Goal: Transaction & Acquisition: Register for event/course

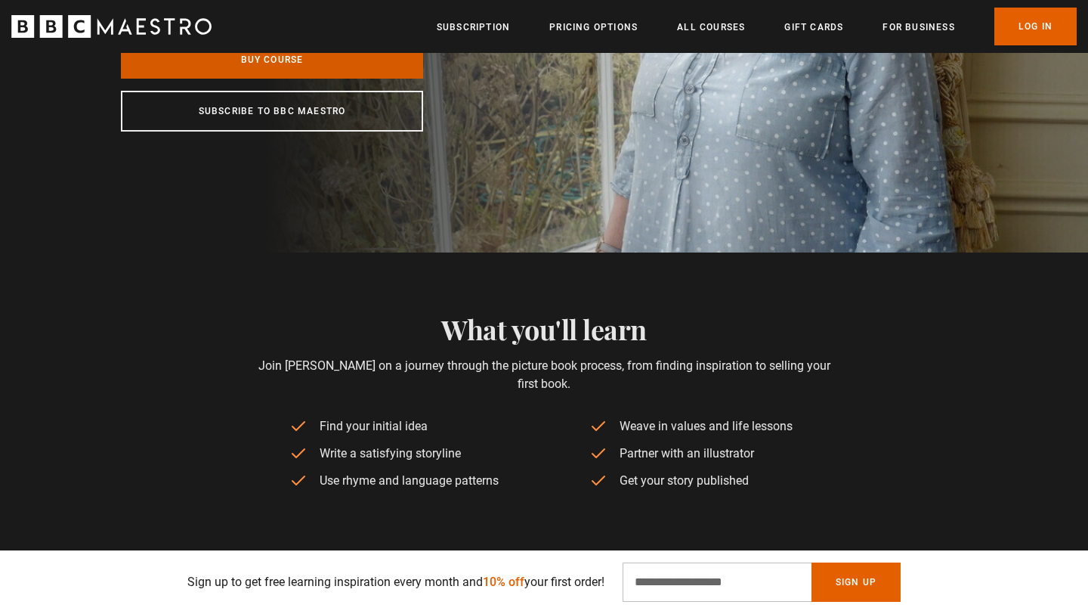
scroll to position [334, 0]
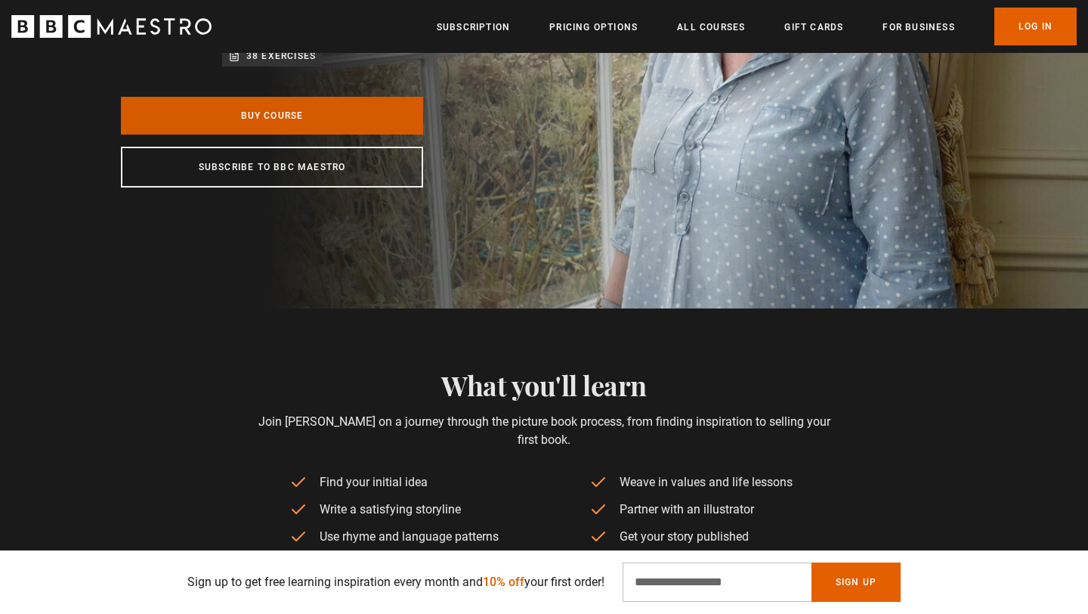
click at [357, 125] on link "Buy Course" at bounding box center [272, 116] width 302 height 38
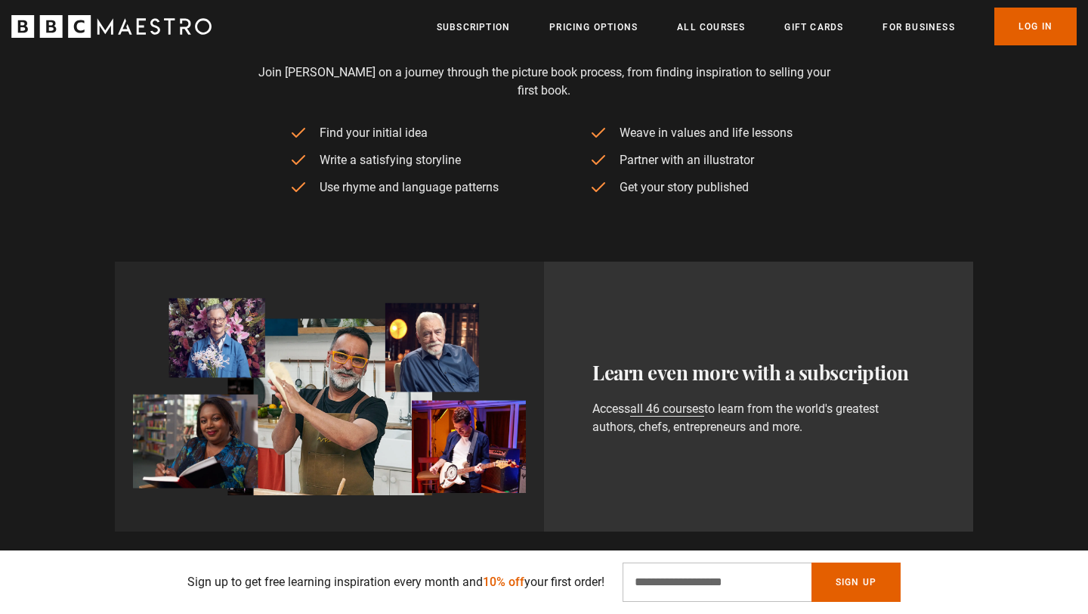
scroll to position [0, 396]
